Goal: Transaction & Acquisition: Purchase product/service

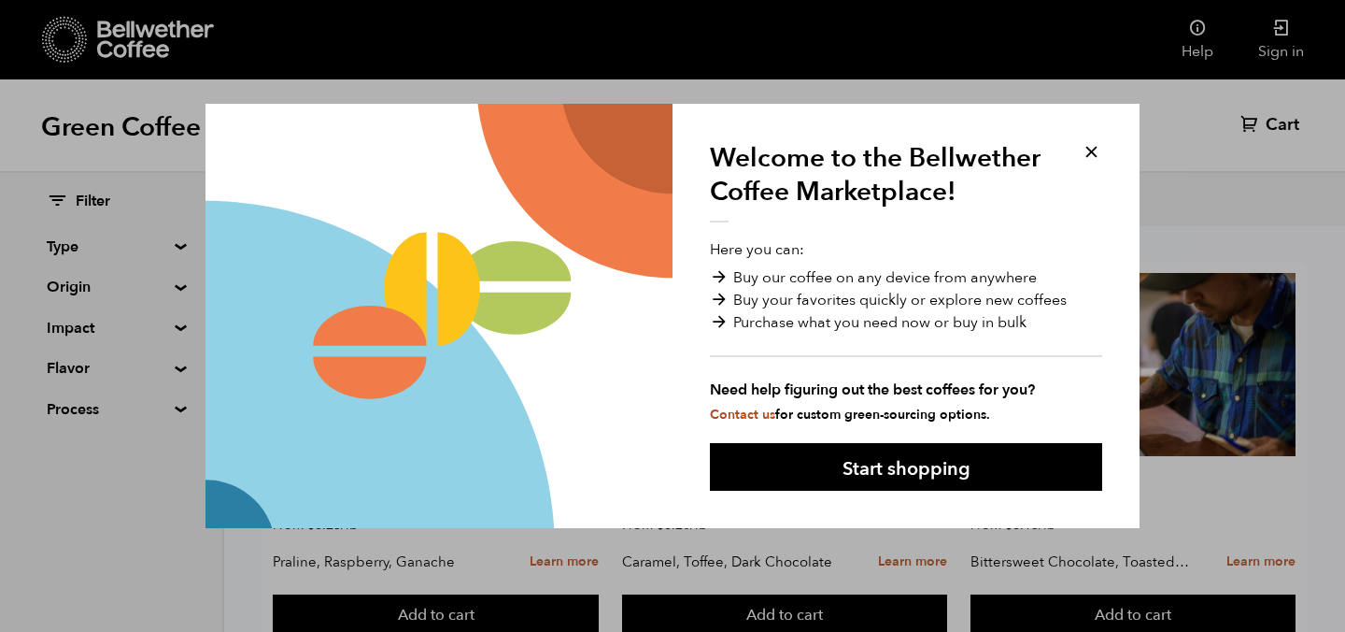
click at [1087, 146] on button at bounding box center [1091, 151] width 21 height 21
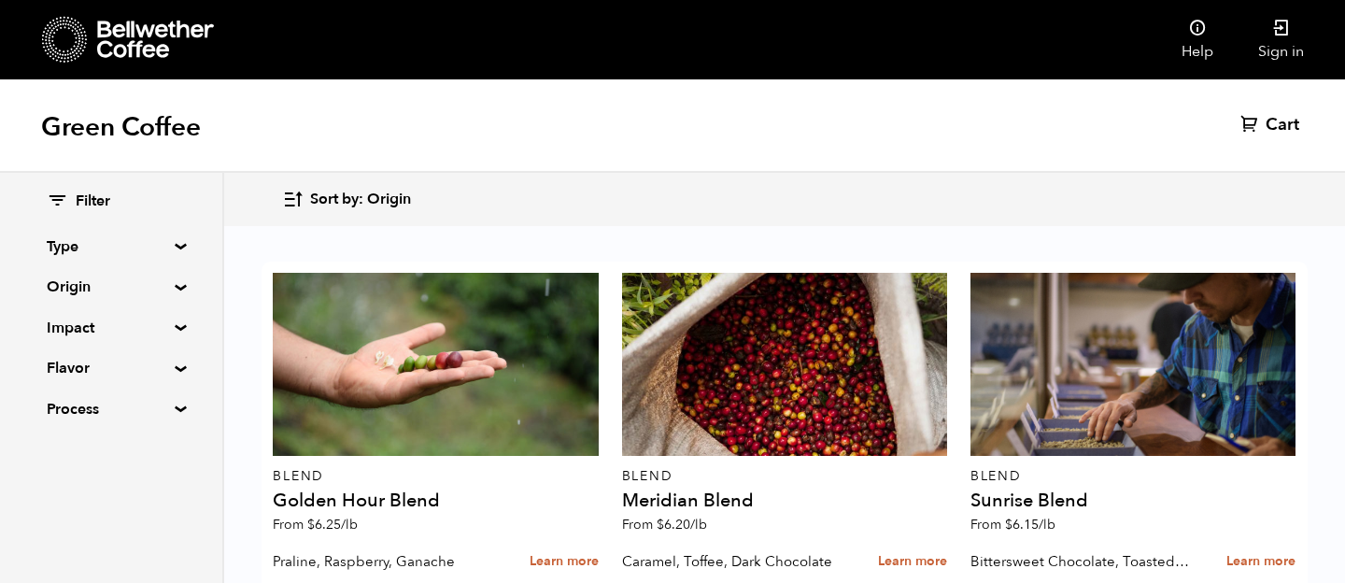
scroll to position [434, 0]
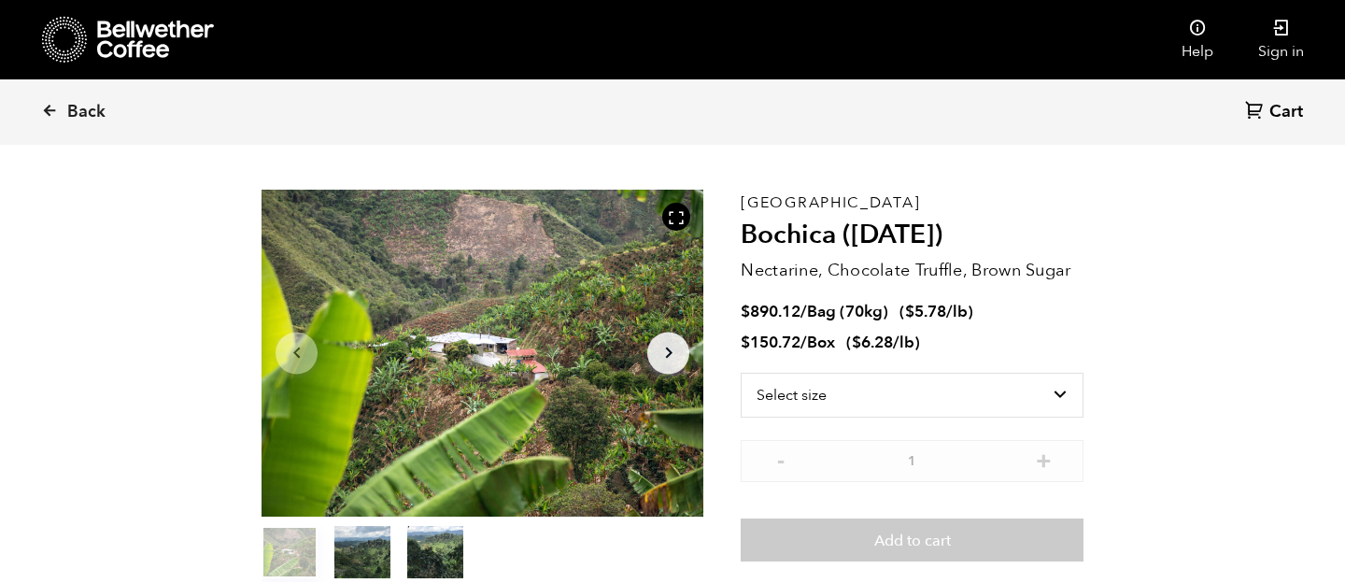
scroll to position [813, 800]
click at [979, 393] on select "Select size Bag (70kg) (154 lbs) Box (24 lbs)" at bounding box center [912, 394] width 343 height 45
select select "bag"
click at [741, 372] on select "Select size Bag (70kg) (154 lbs) Box (24 lbs)" at bounding box center [912, 394] width 343 height 45
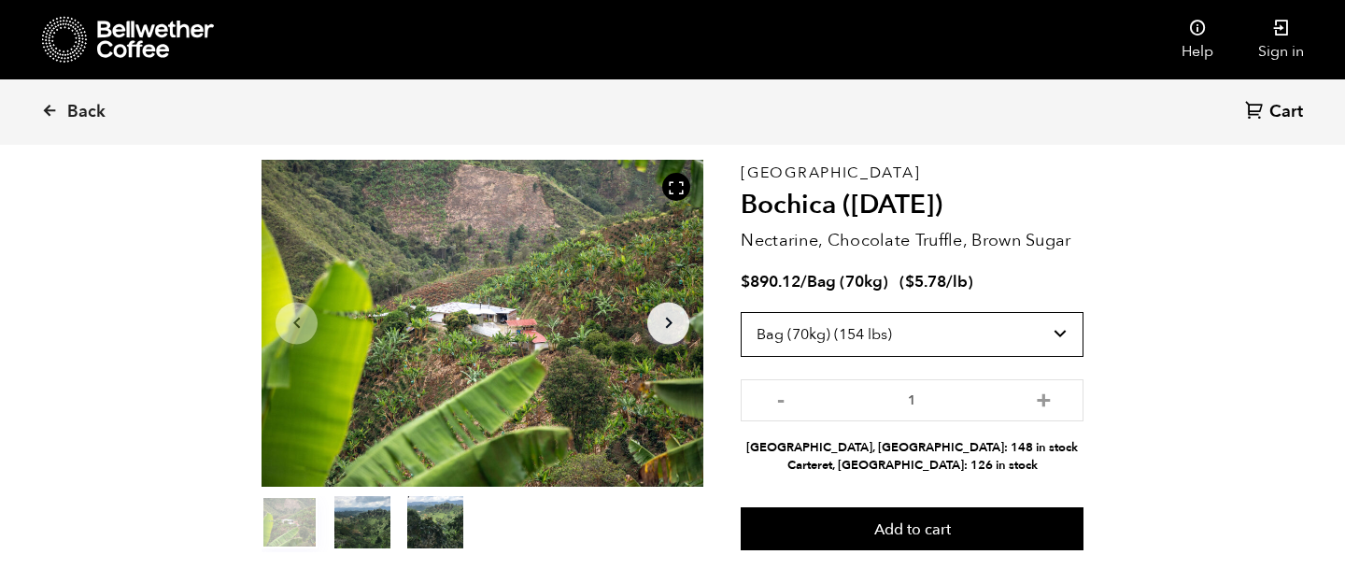
scroll to position [80, 0]
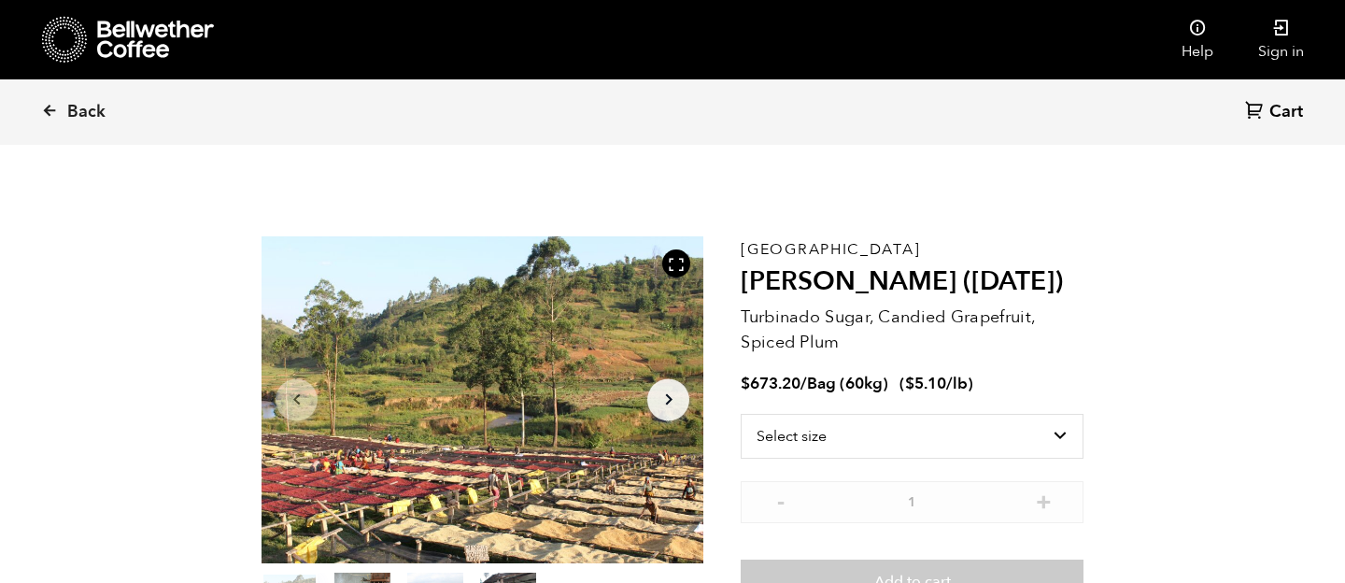
scroll to position [813, 800]
click at [897, 445] on select "Select size Bag (60kg) (132 lbs)" at bounding box center [912, 436] width 343 height 45
select select "bag-3"
click at [741, 414] on select "Select size Bag (60kg) (132 lbs)" at bounding box center [912, 436] width 343 height 45
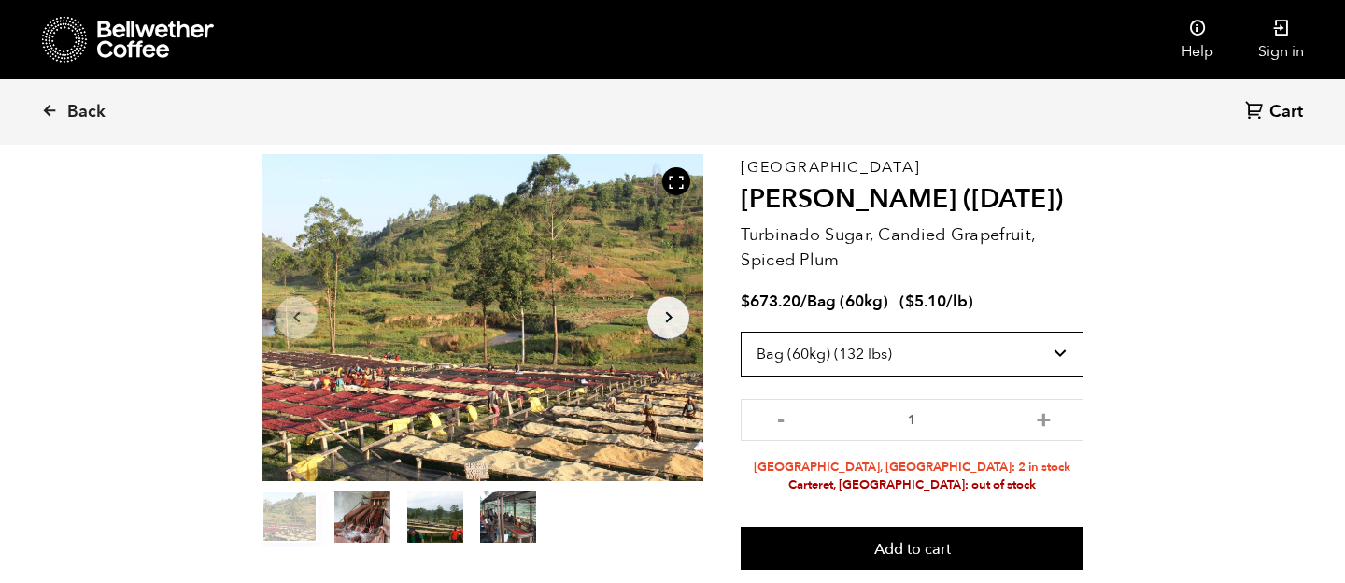
scroll to position [102, 0]
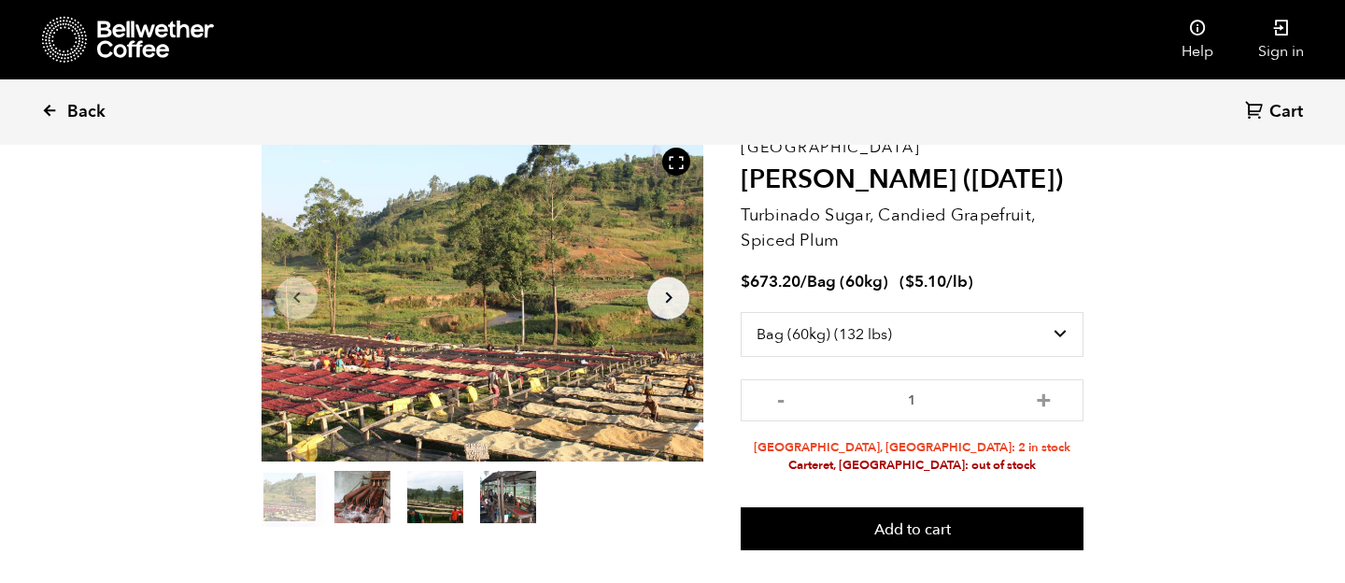
click at [72, 118] on span "Back" at bounding box center [86, 112] width 38 height 22
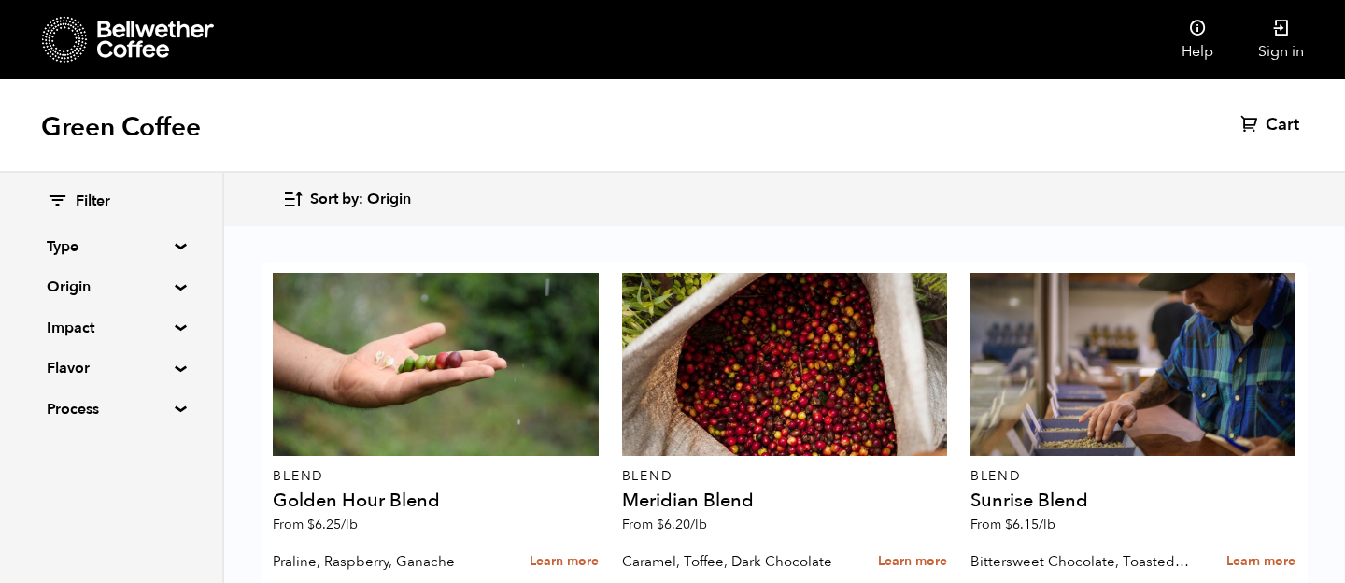
scroll to position [1953, 0]
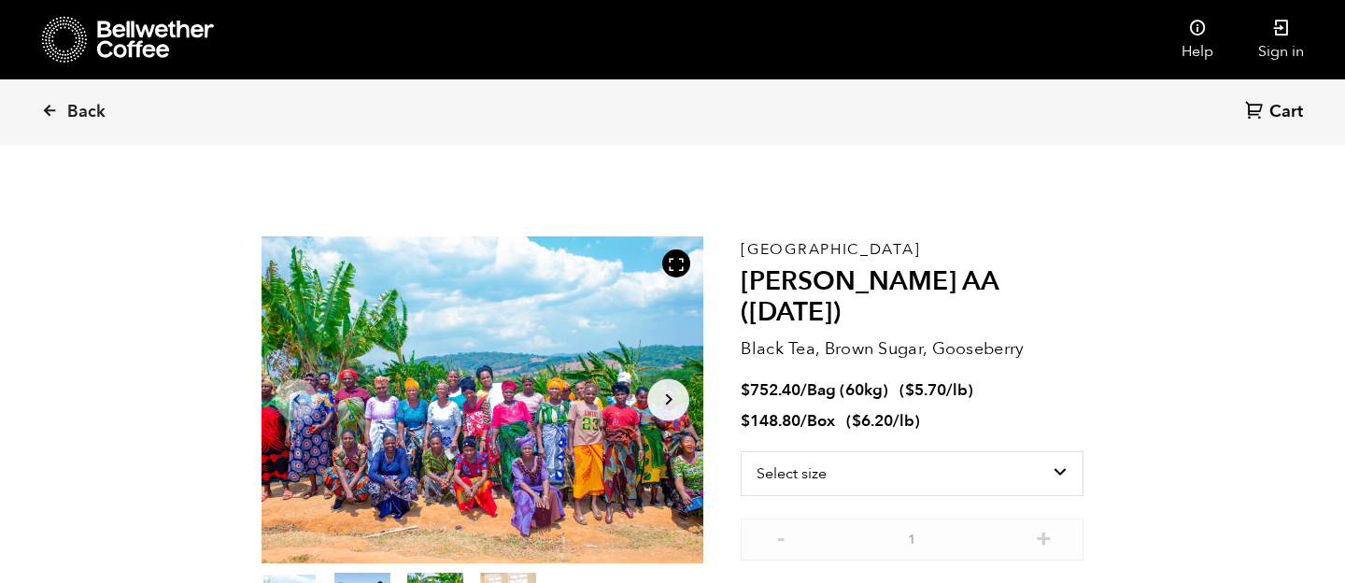
scroll to position [813, 800]
click at [823, 451] on select "Select size Bag (60kg) (132 lbs) Box (24 lbs)" at bounding box center [912, 473] width 343 height 45
select select "bag-3"
click at [741, 451] on select "Select size Bag (60kg) (132 lbs) Box (24 lbs)" at bounding box center [912, 473] width 343 height 45
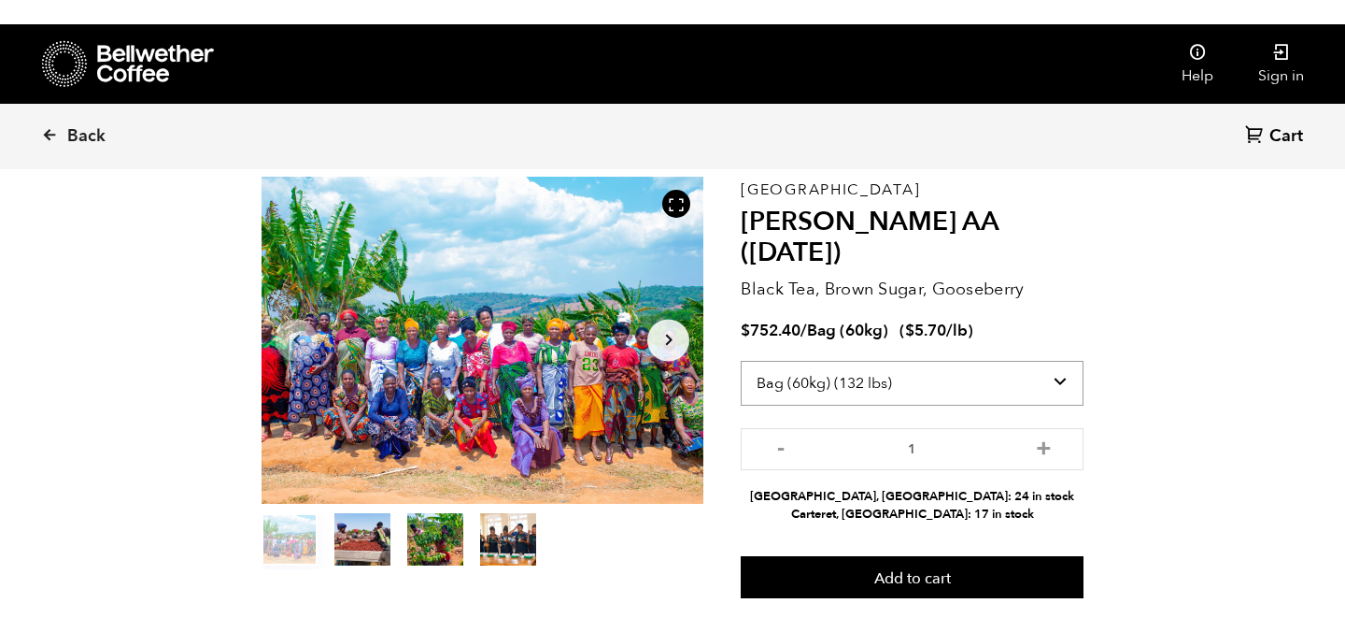
scroll to position [81, 0]
